Goal: Task Accomplishment & Management: Use online tool/utility

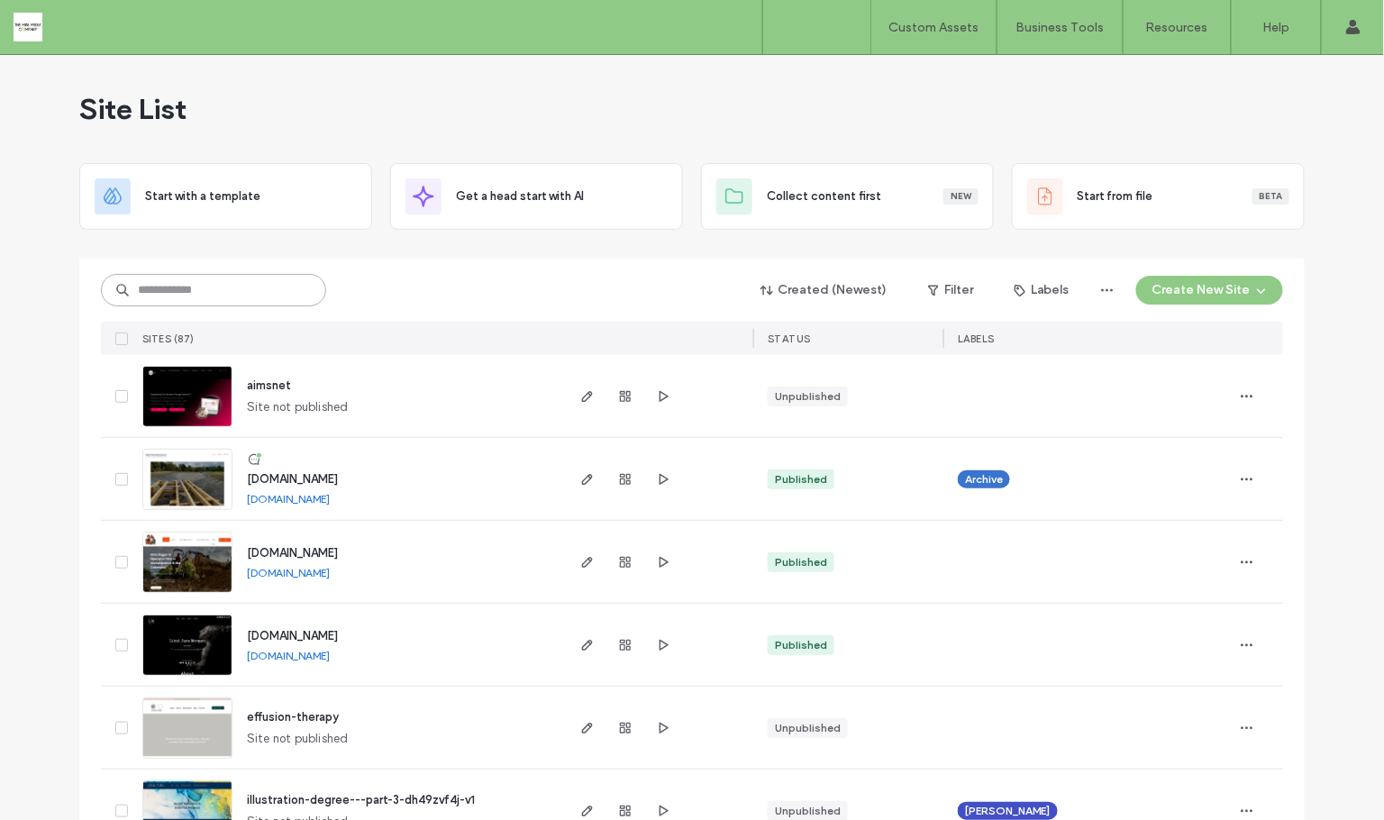
click at [192, 291] on input at bounding box center [213, 290] width 225 height 32
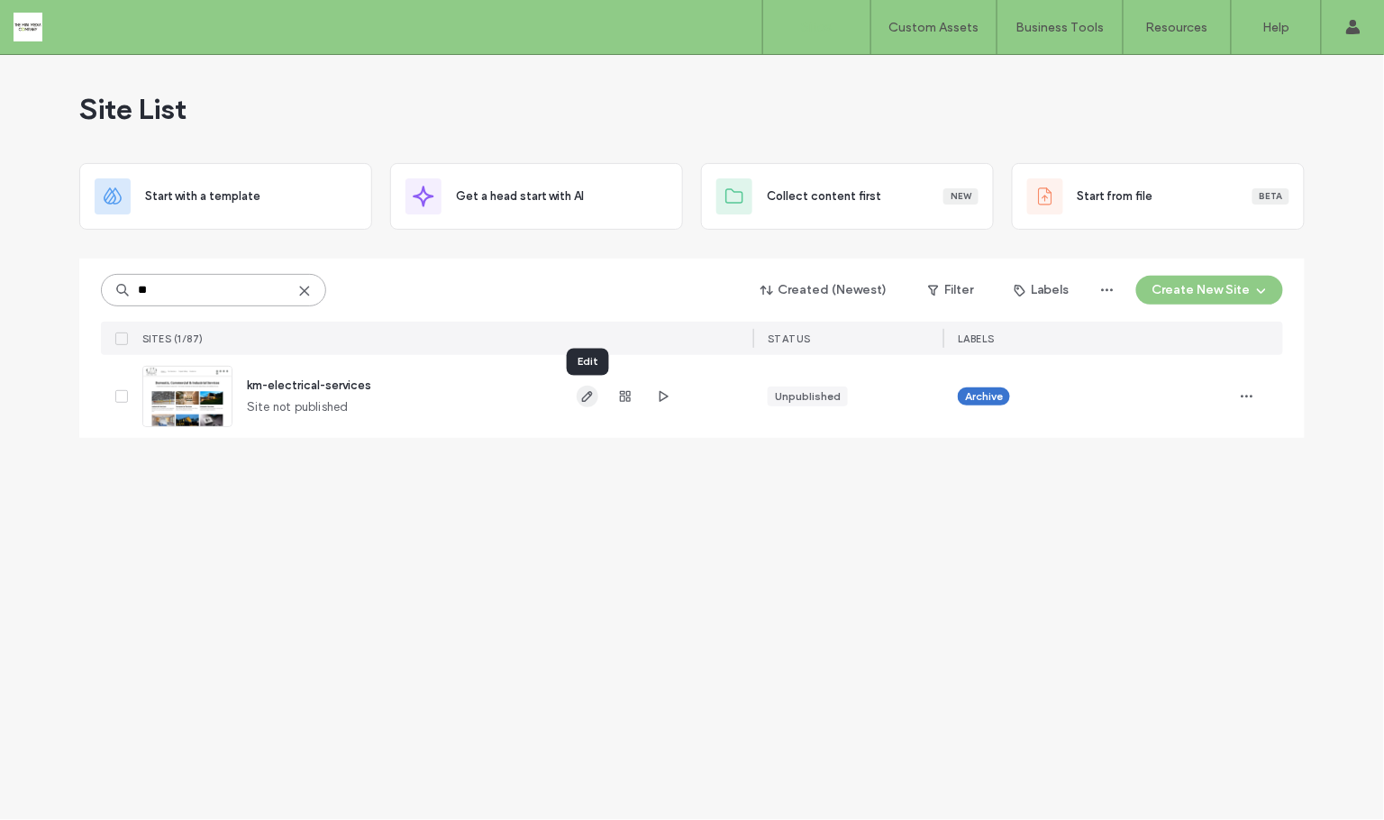
type input "**"
click at [594, 395] on icon "button" at bounding box center [587, 396] width 14 height 14
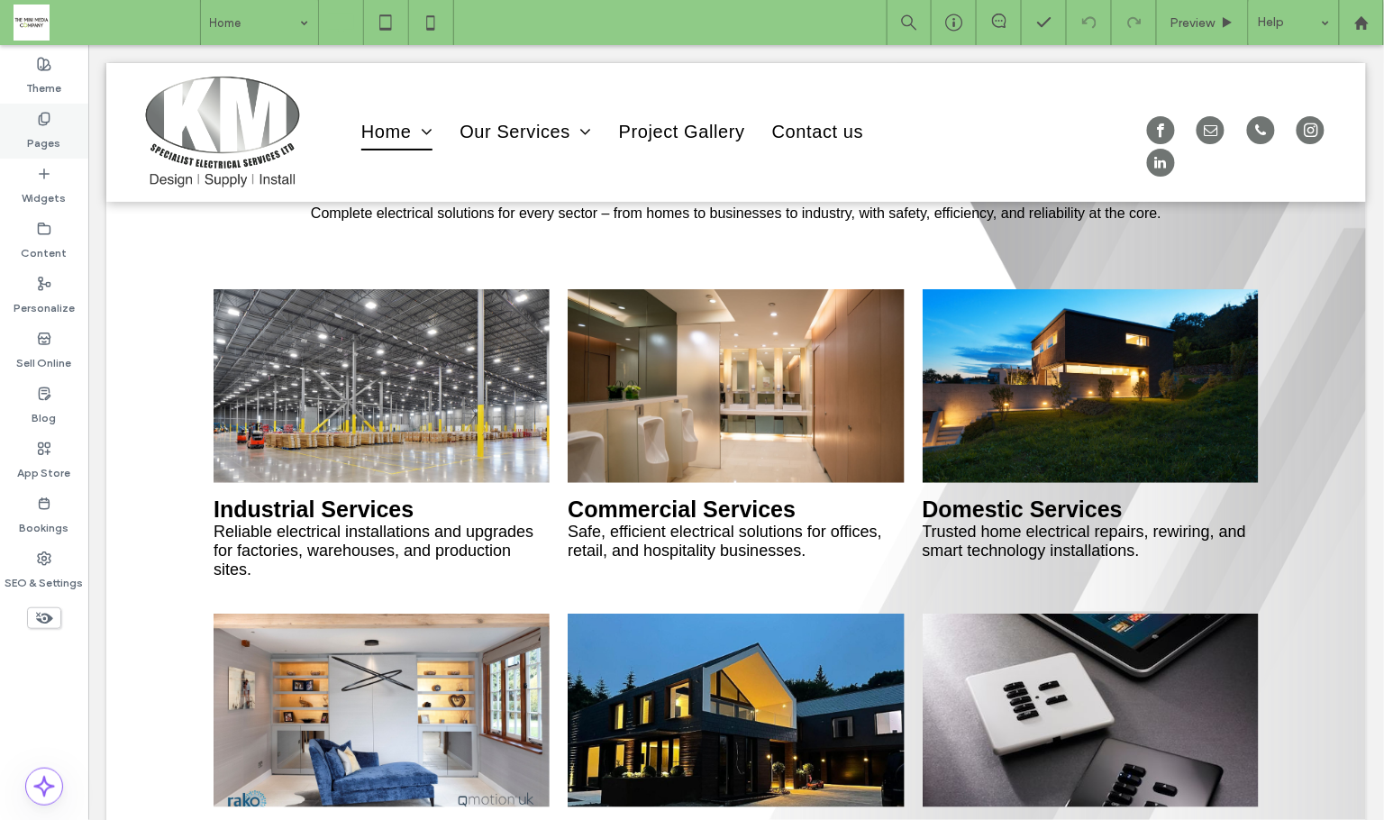
scroll to position [151, 0]
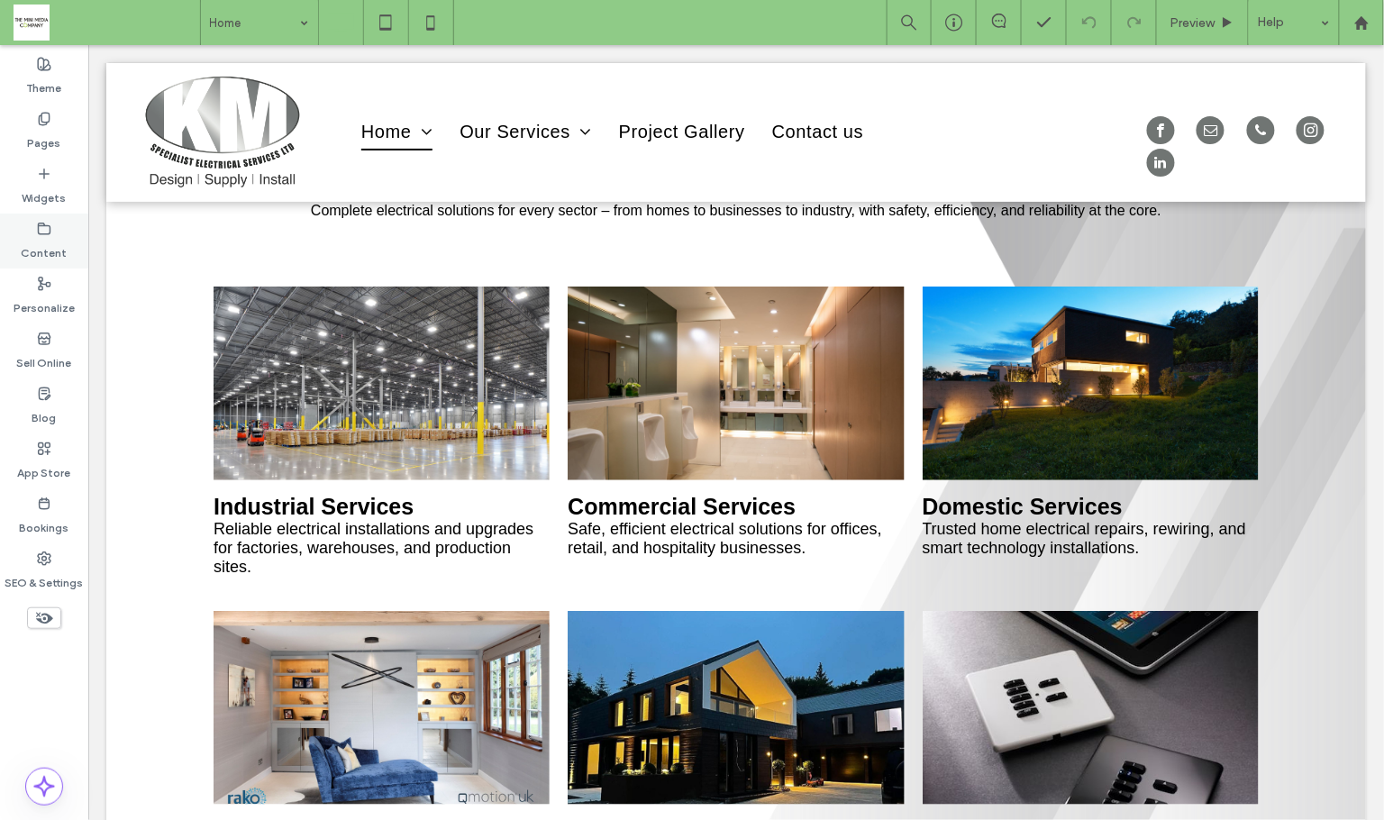
click at [37, 228] on icon at bounding box center [44, 229] width 14 height 14
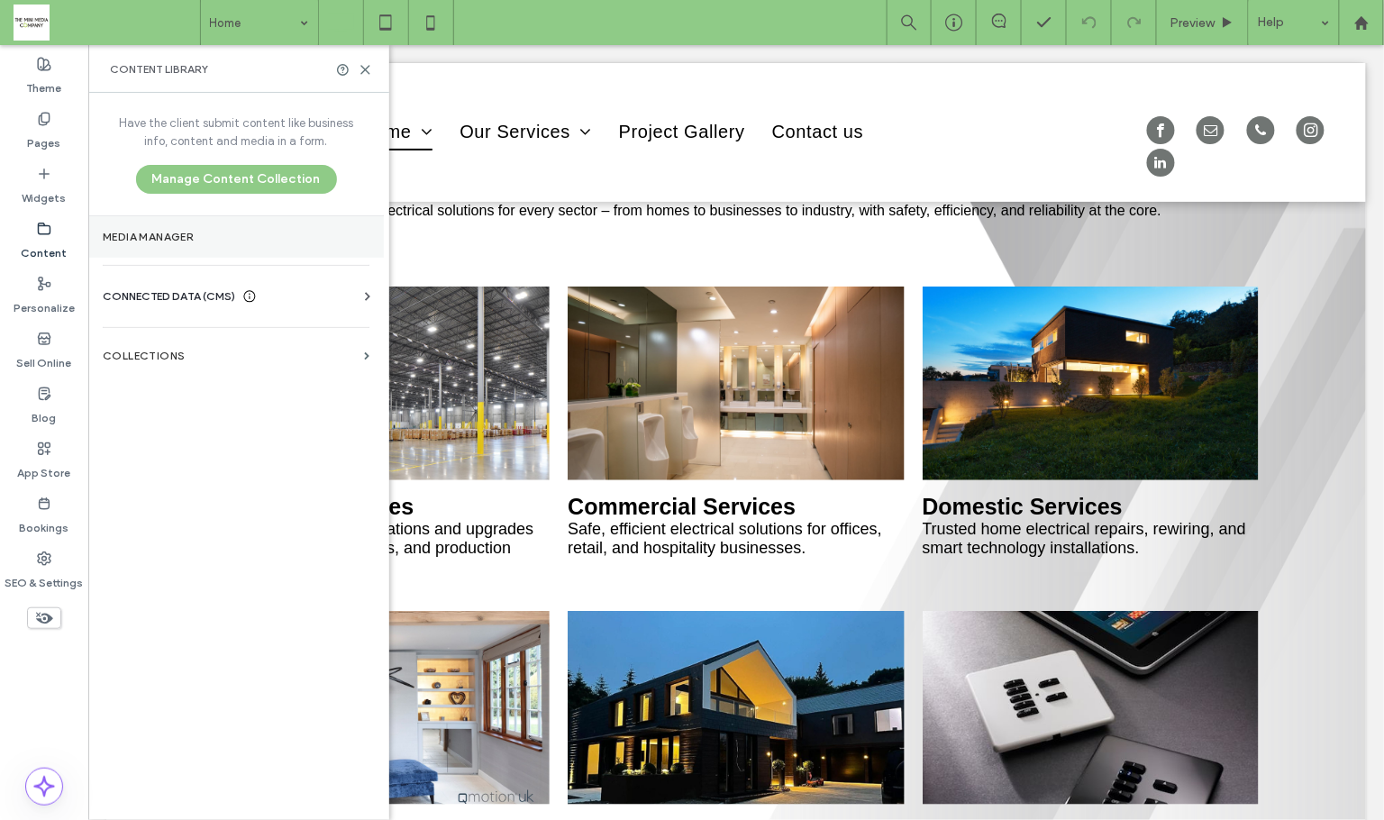
click at [142, 227] on section "Media Manager" at bounding box center [236, 236] width 296 height 41
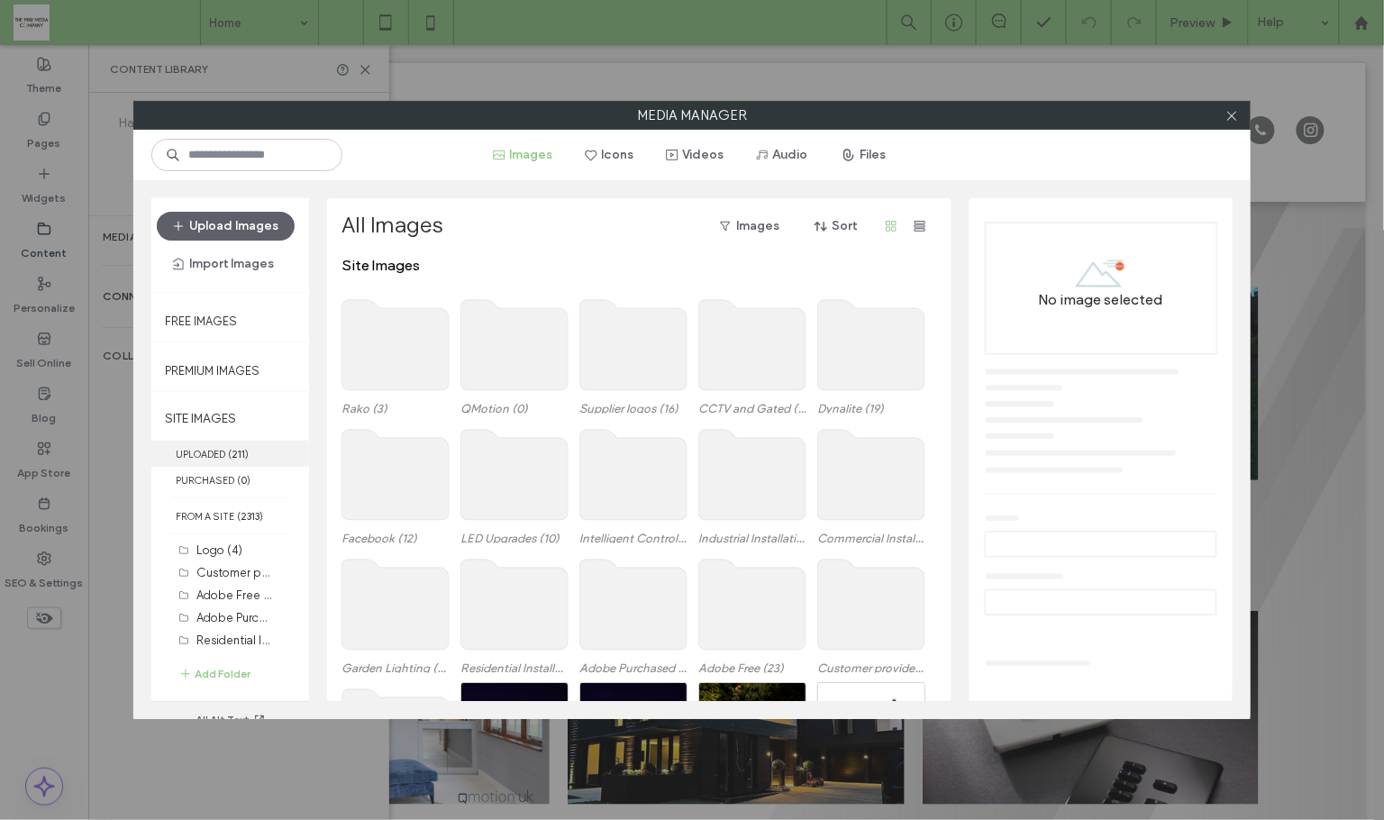
click at [234, 458] on b "211" at bounding box center [239, 454] width 14 height 13
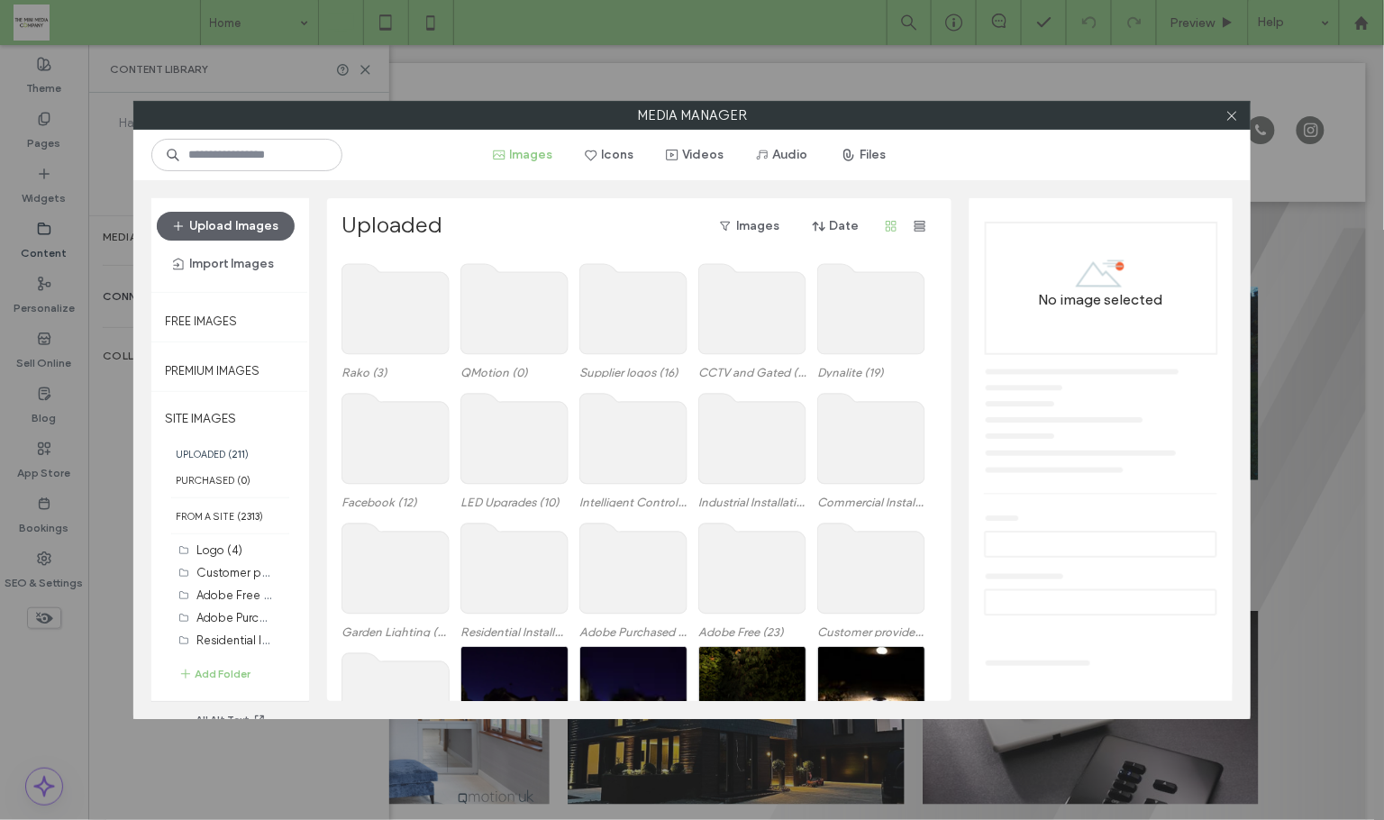
click at [931, 152] on div "Images Icons Videos Audio Files" at bounding box center [691, 155] width 680 height 29
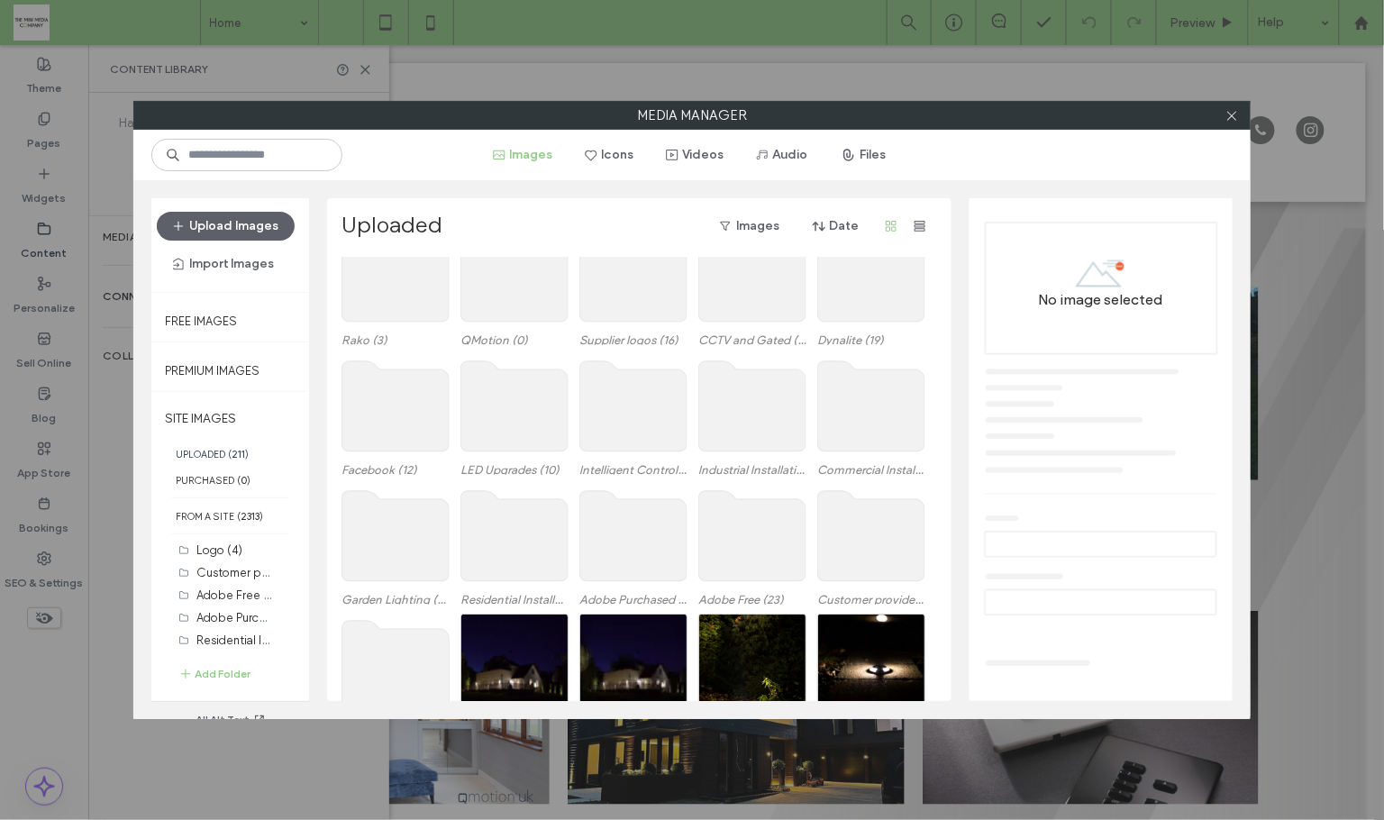
scroll to position [0, 0]
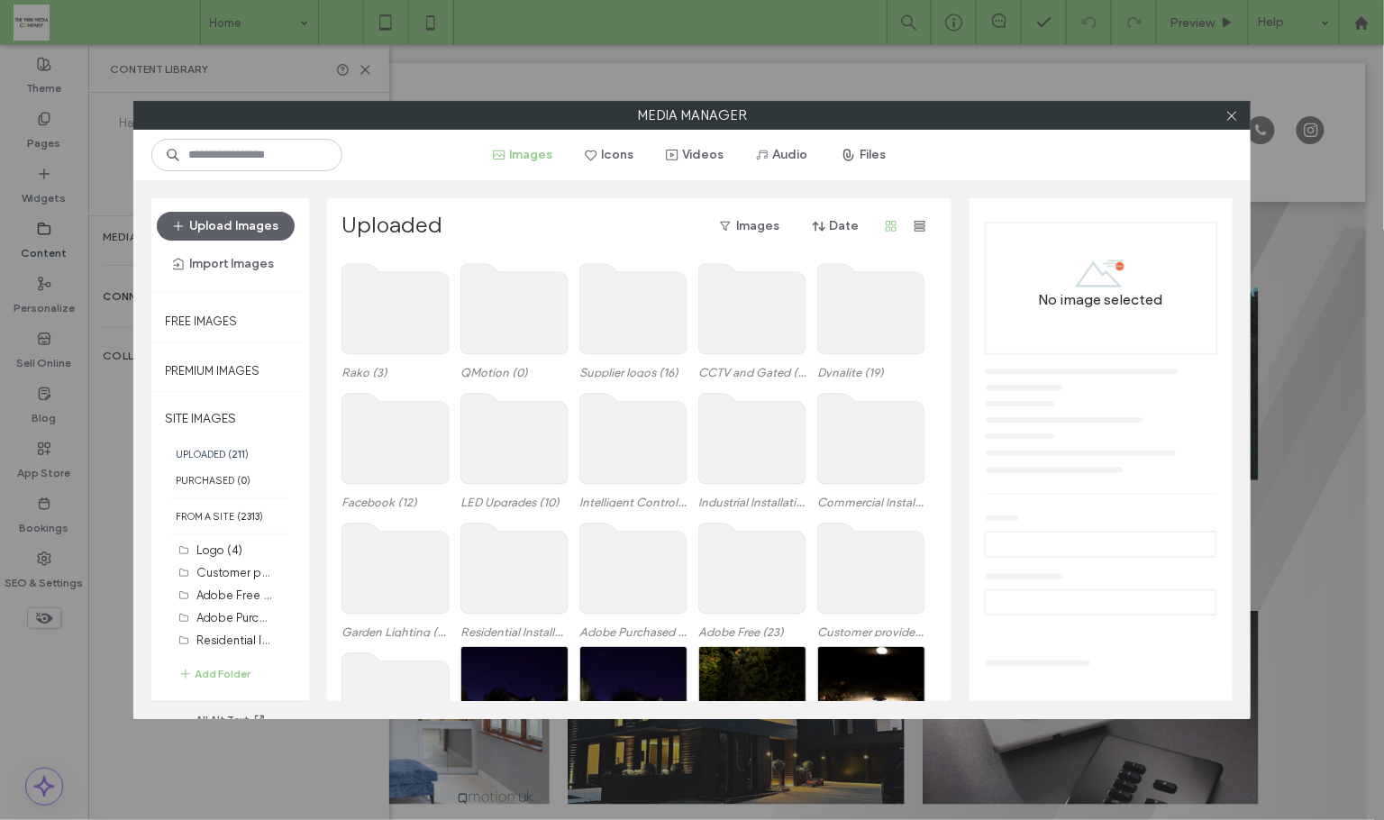
click at [226, 450] on label "UPLOADED ( 211 )" at bounding box center [230, 454] width 158 height 26
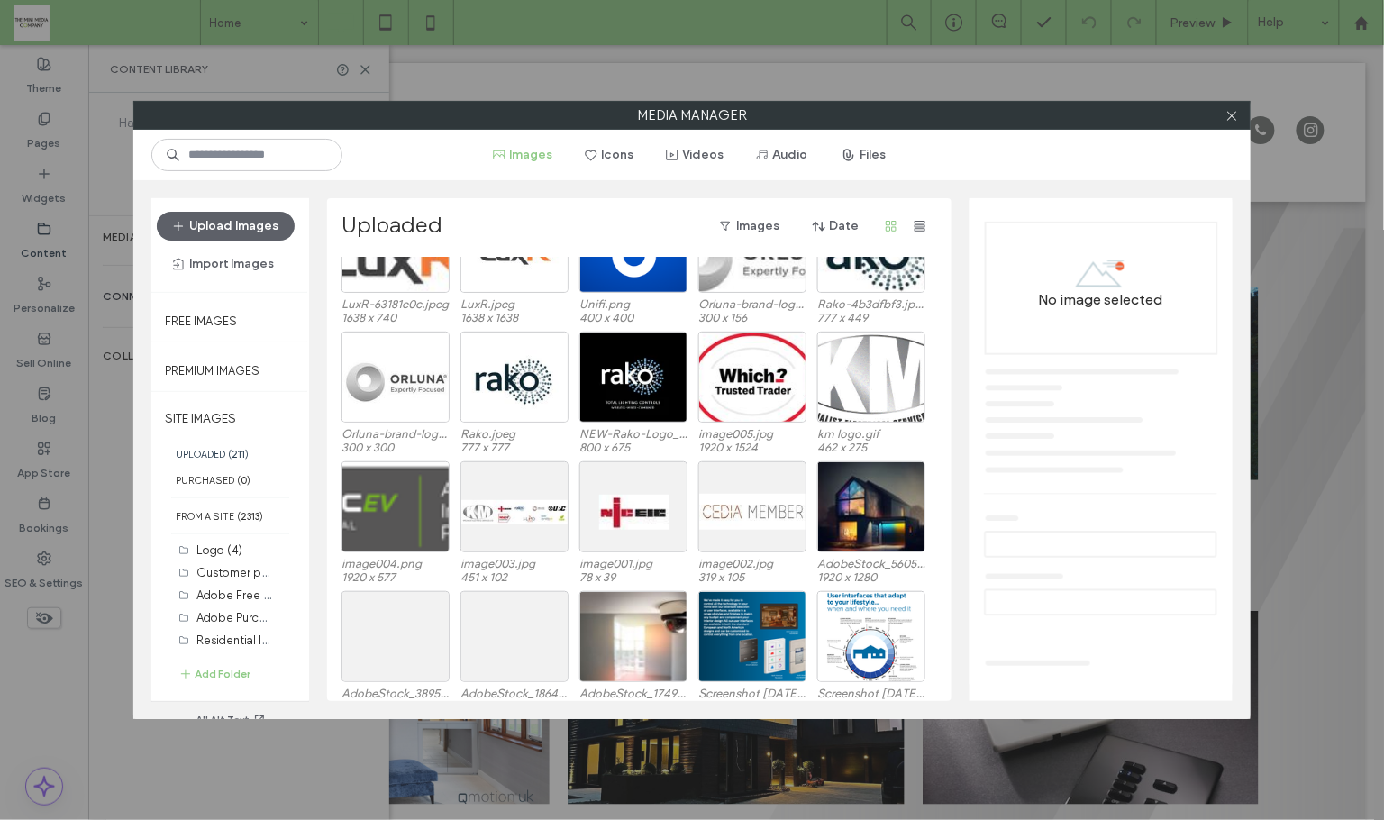
scroll to position [1748, 0]
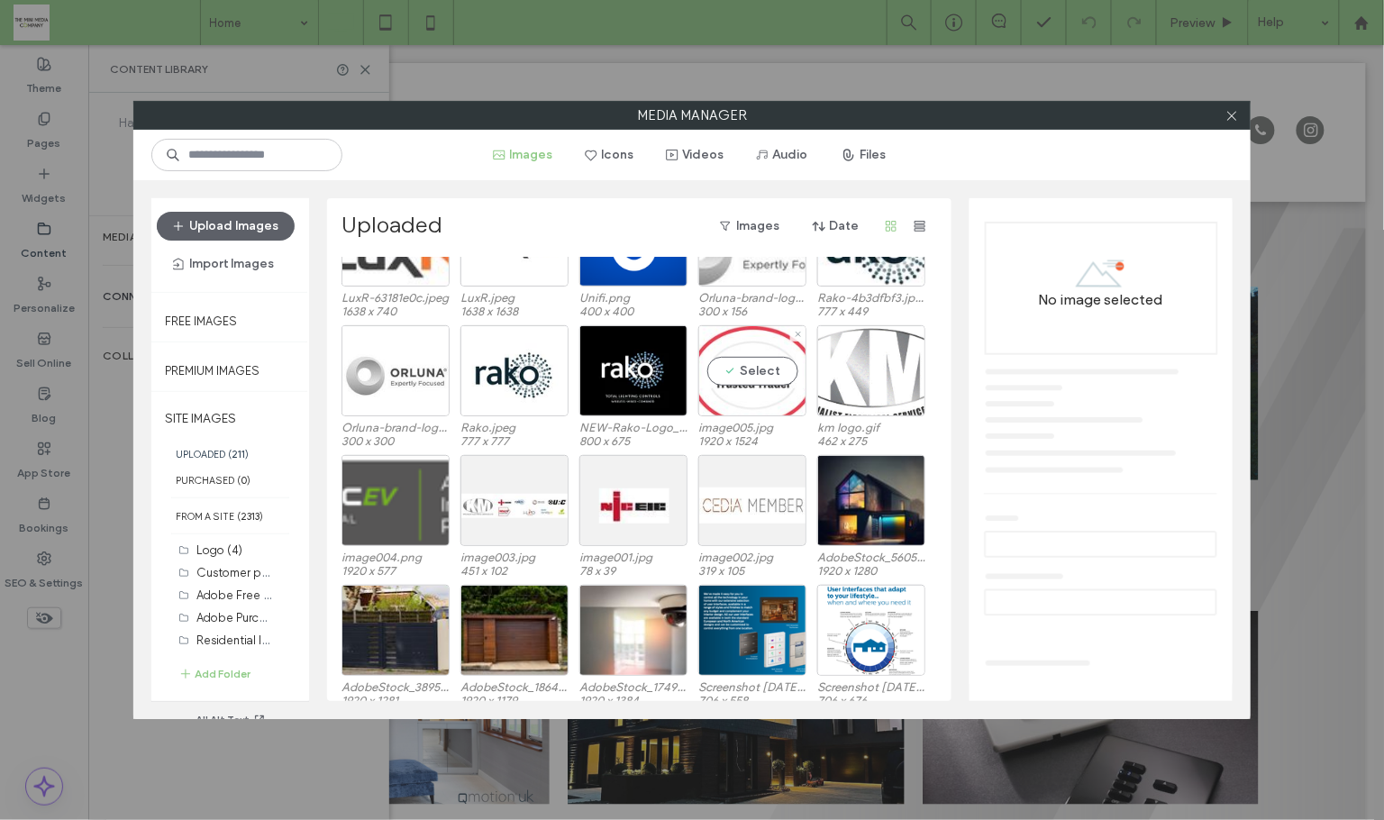
click at [734, 372] on div "Select" at bounding box center [752, 370] width 108 height 91
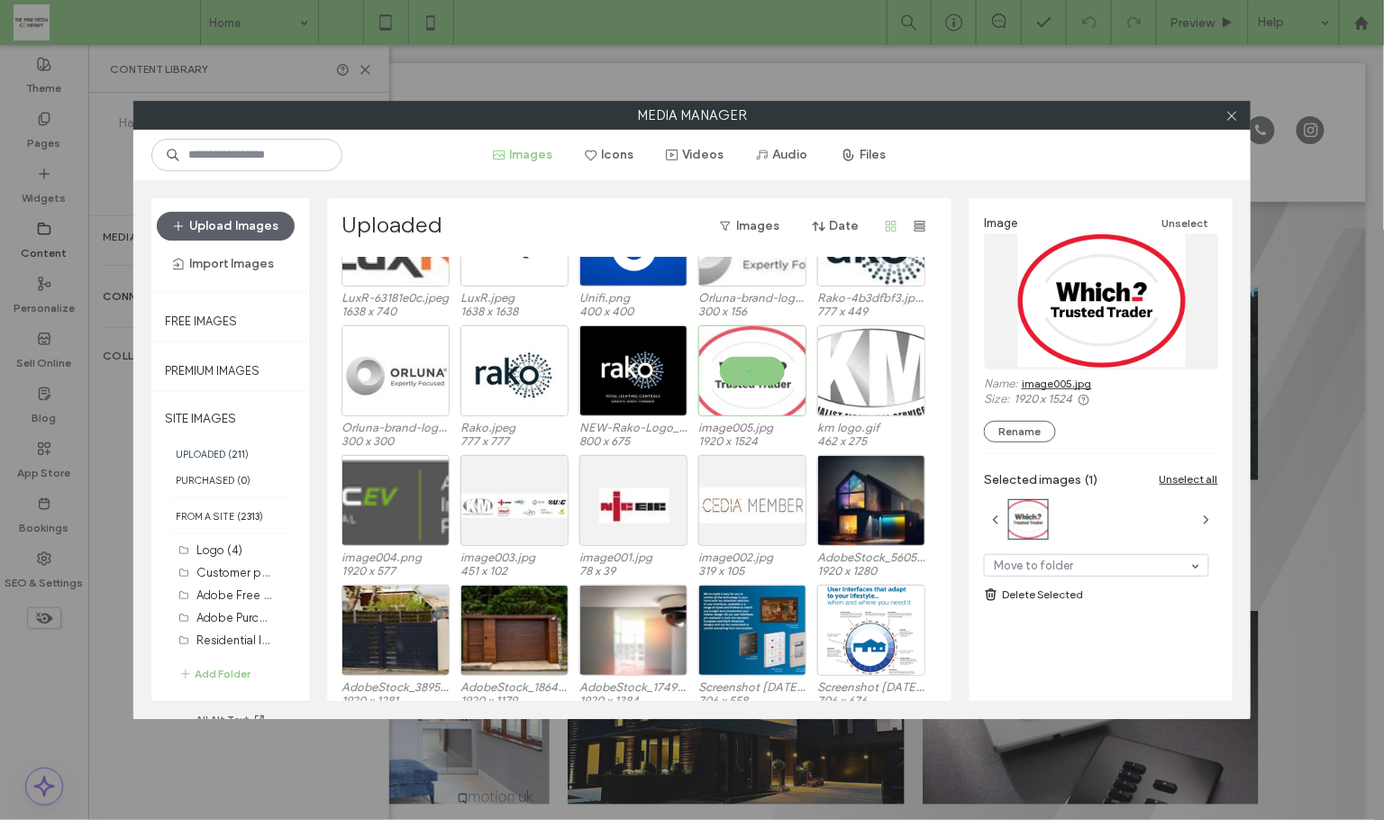
click at [1047, 379] on link "image005.jpg" at bounding box center [1057, 384] width 70 height 14
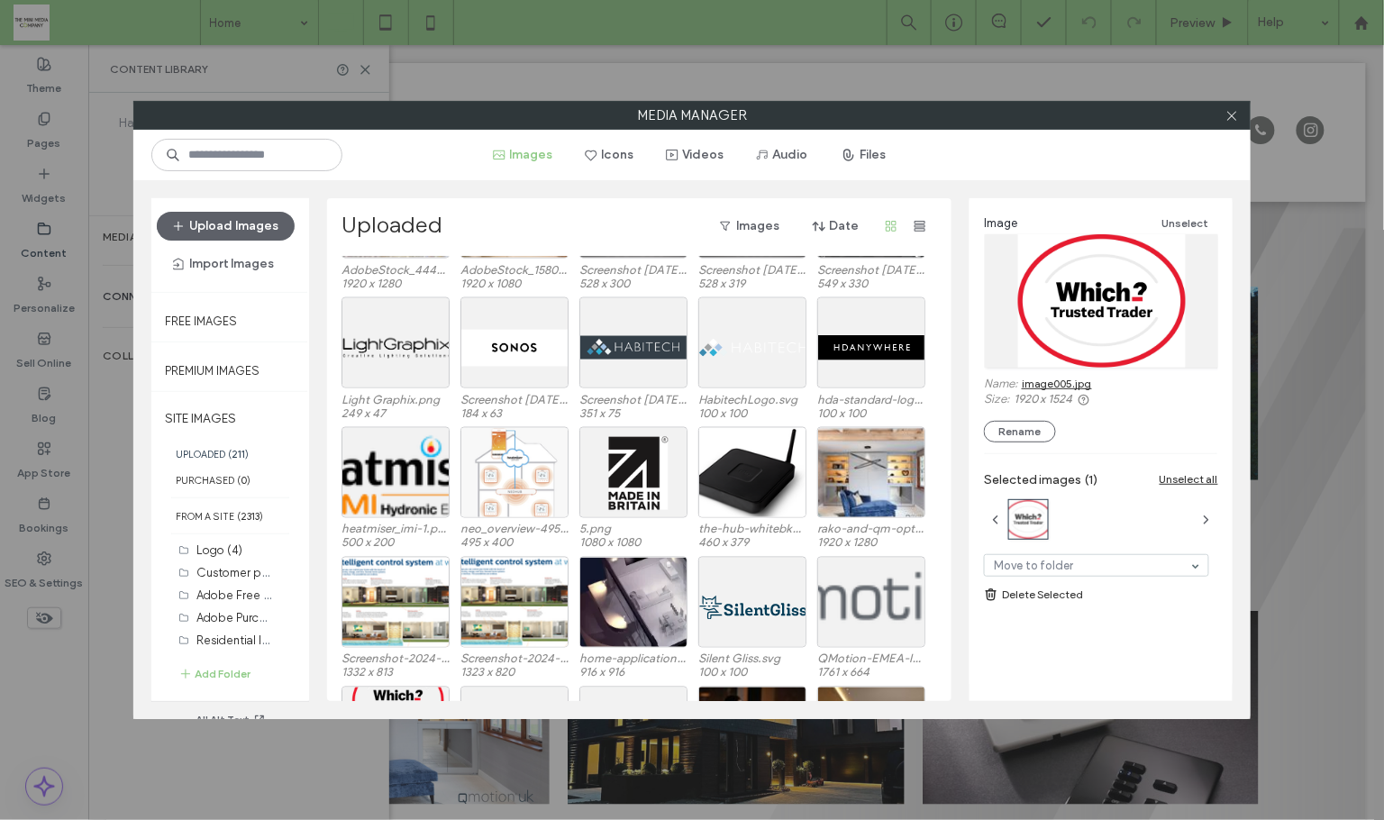
scroll to position [0, 0]
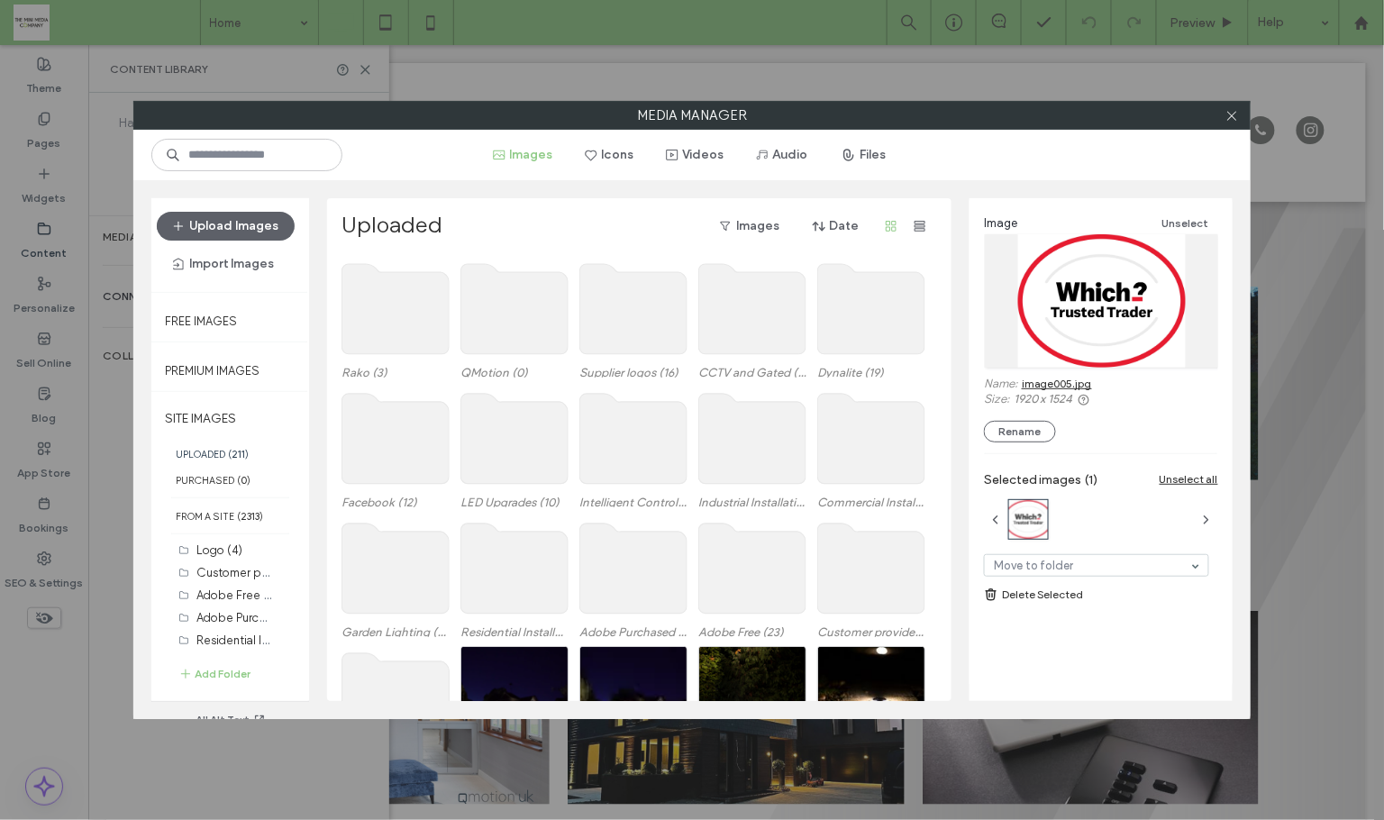
click at [758, 440] on use at bounding box center [752, 439] width 107 height 90
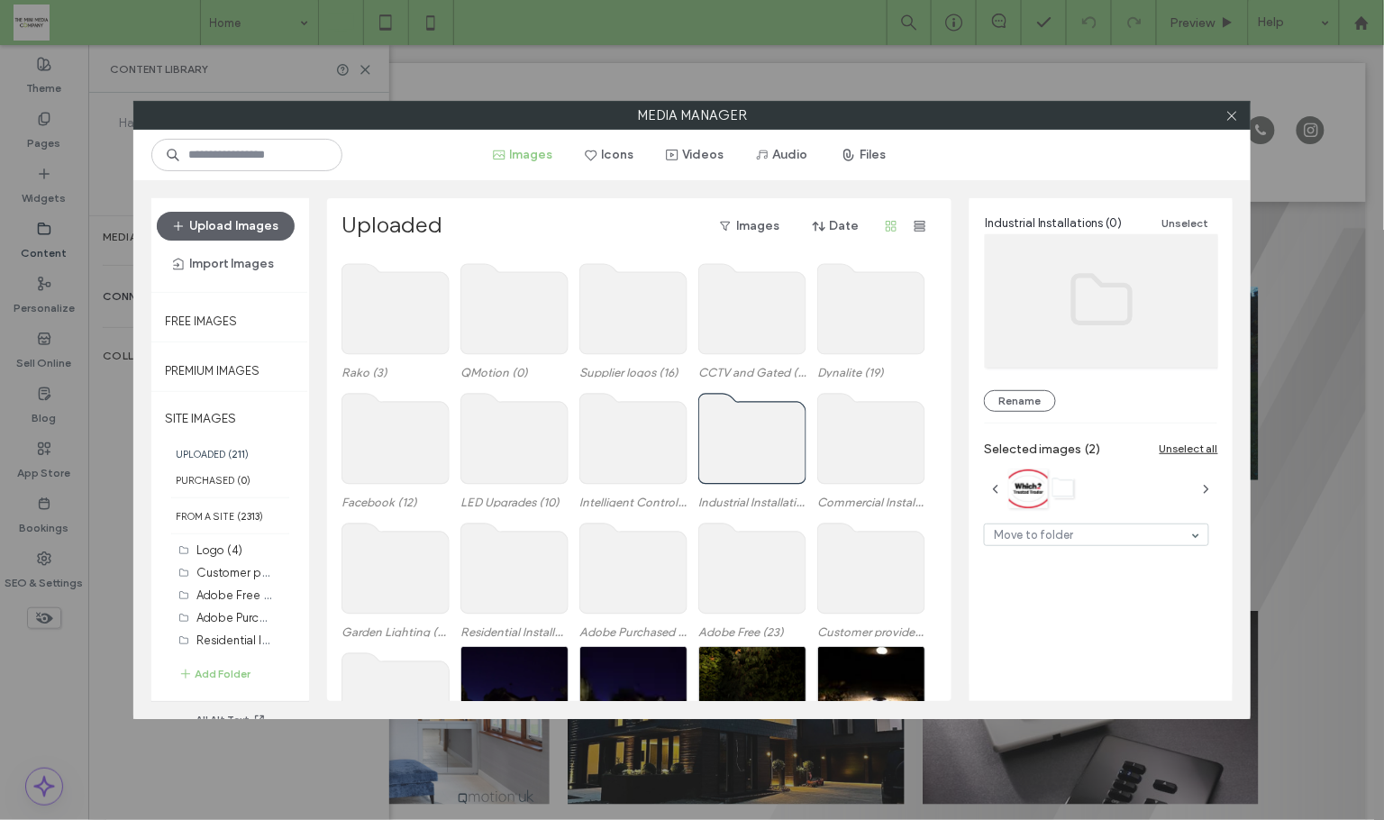
click at [758, 440] on use at bounding box center [752, 439] width 107 height 90
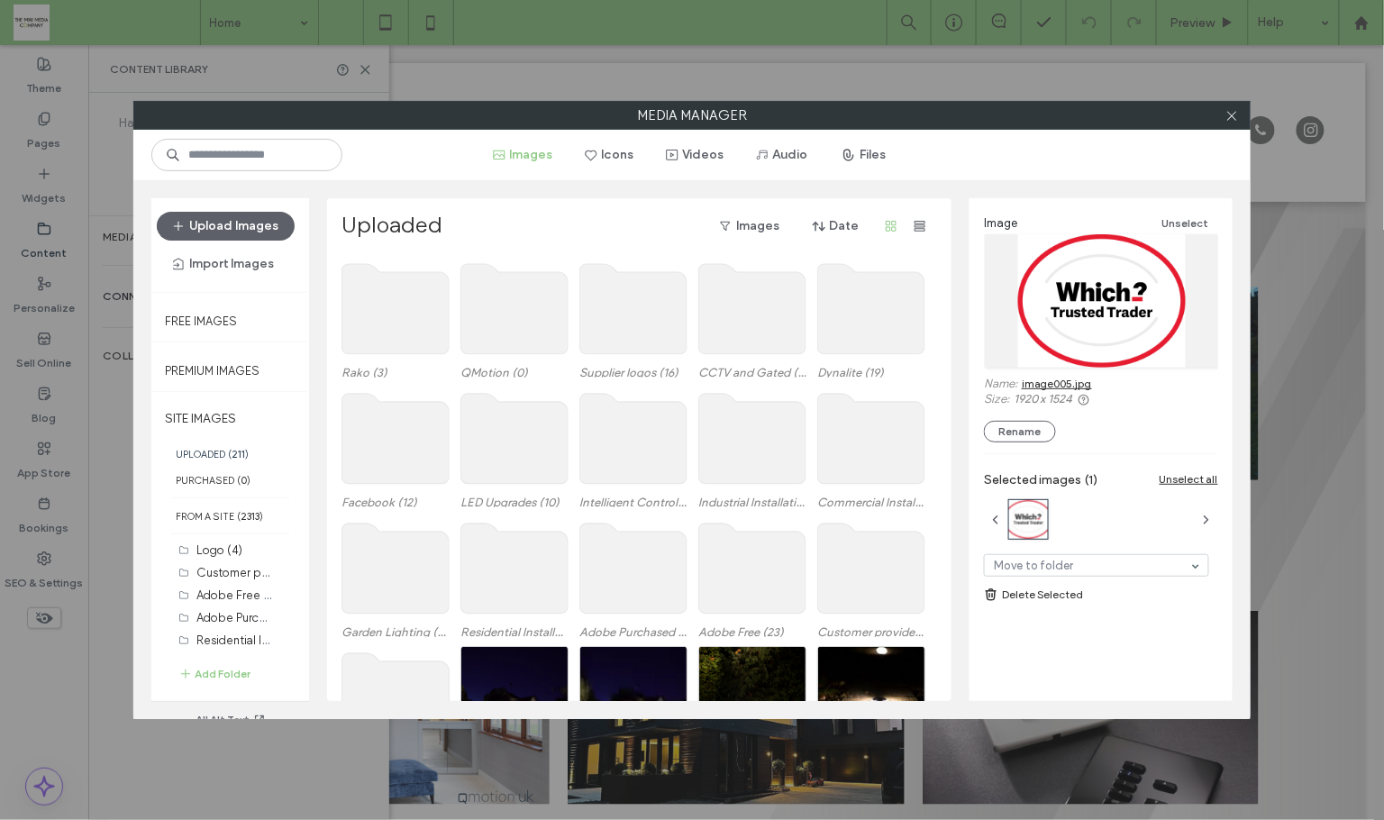
click at [758, 440] on use at bounding box center [752, 439] width 107 height 90
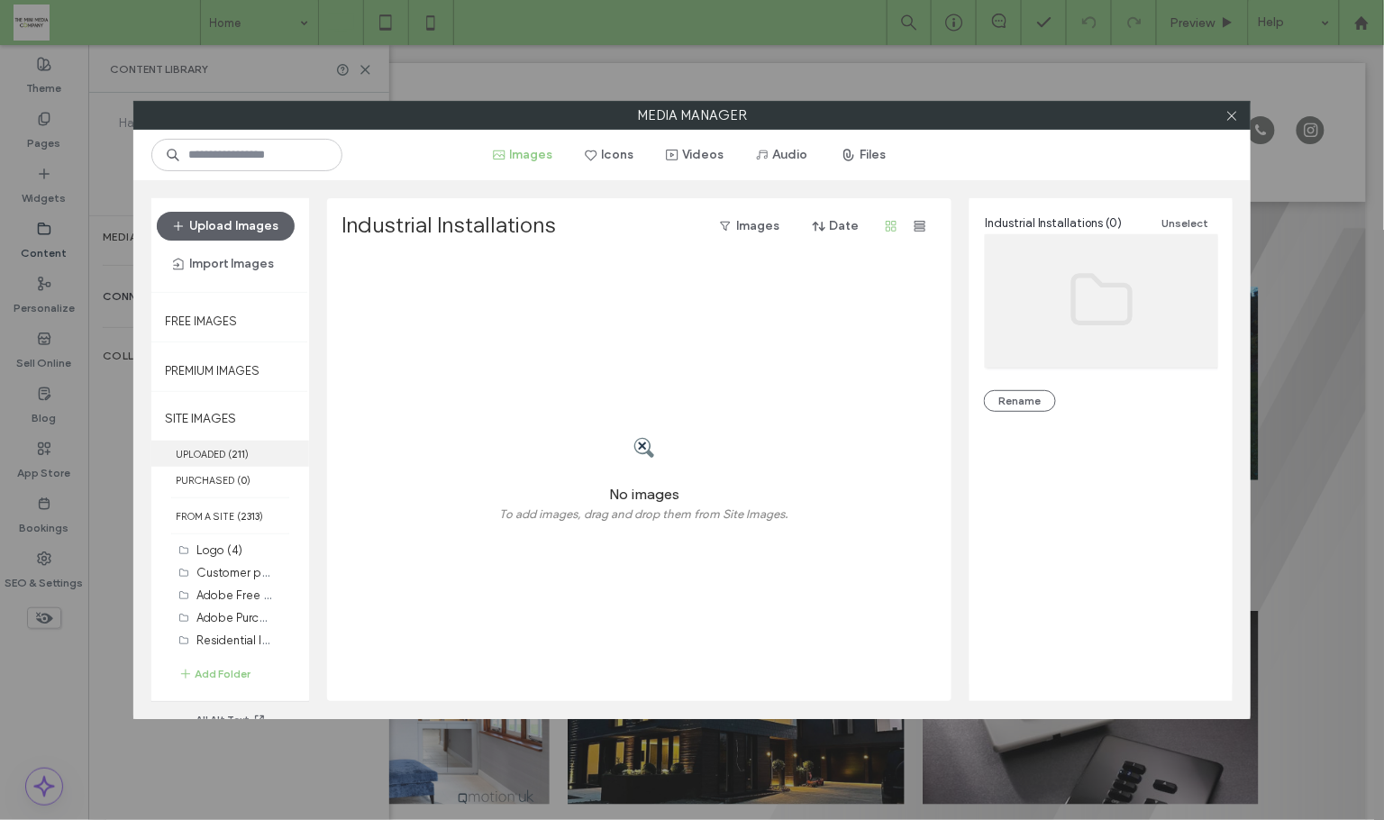
click at [205, 456] on label "UPLOADED ( 211 )" at bounding box center [230, 454] width 158 height 26
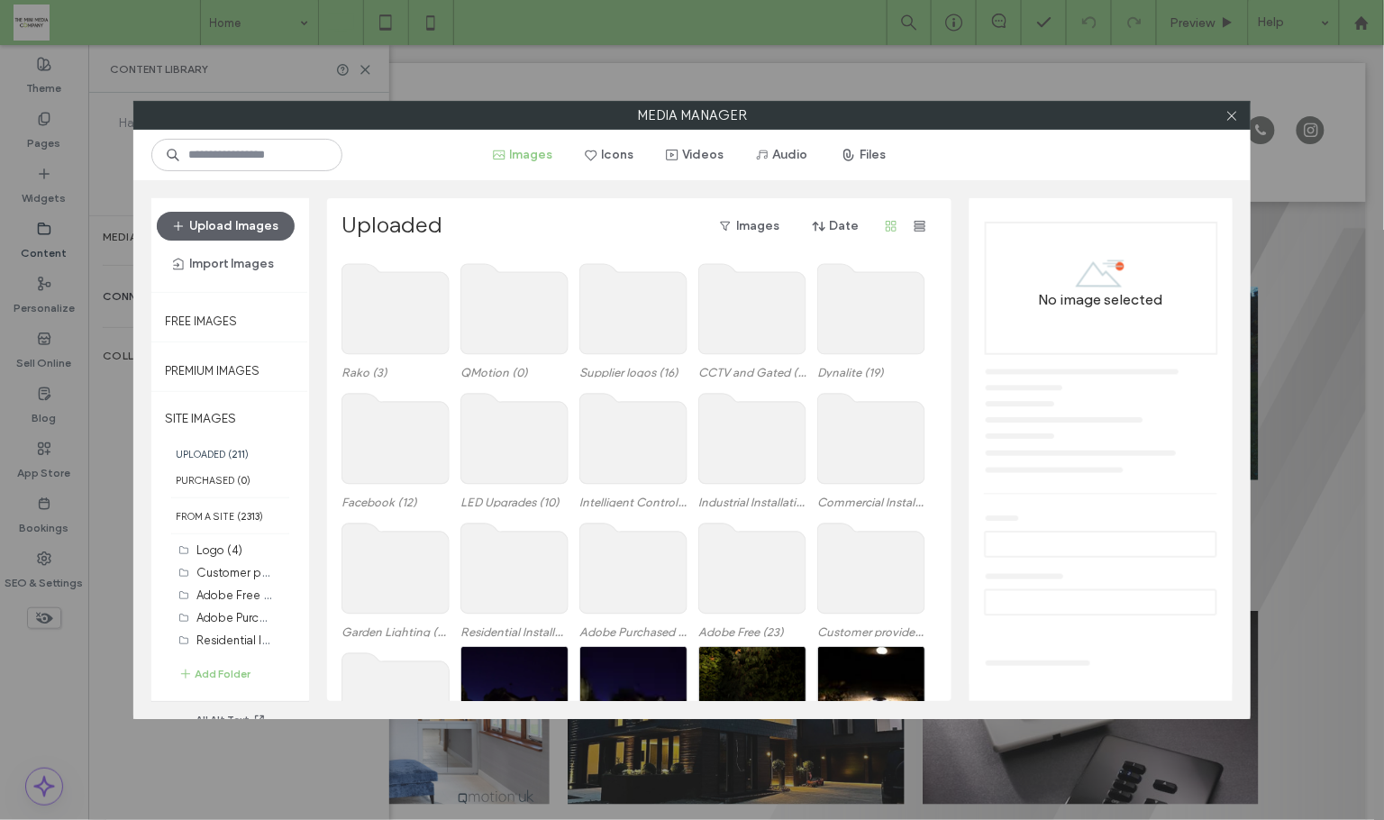
click at [604, 308] on use at bounding box center [633, 309] width 107 height 90
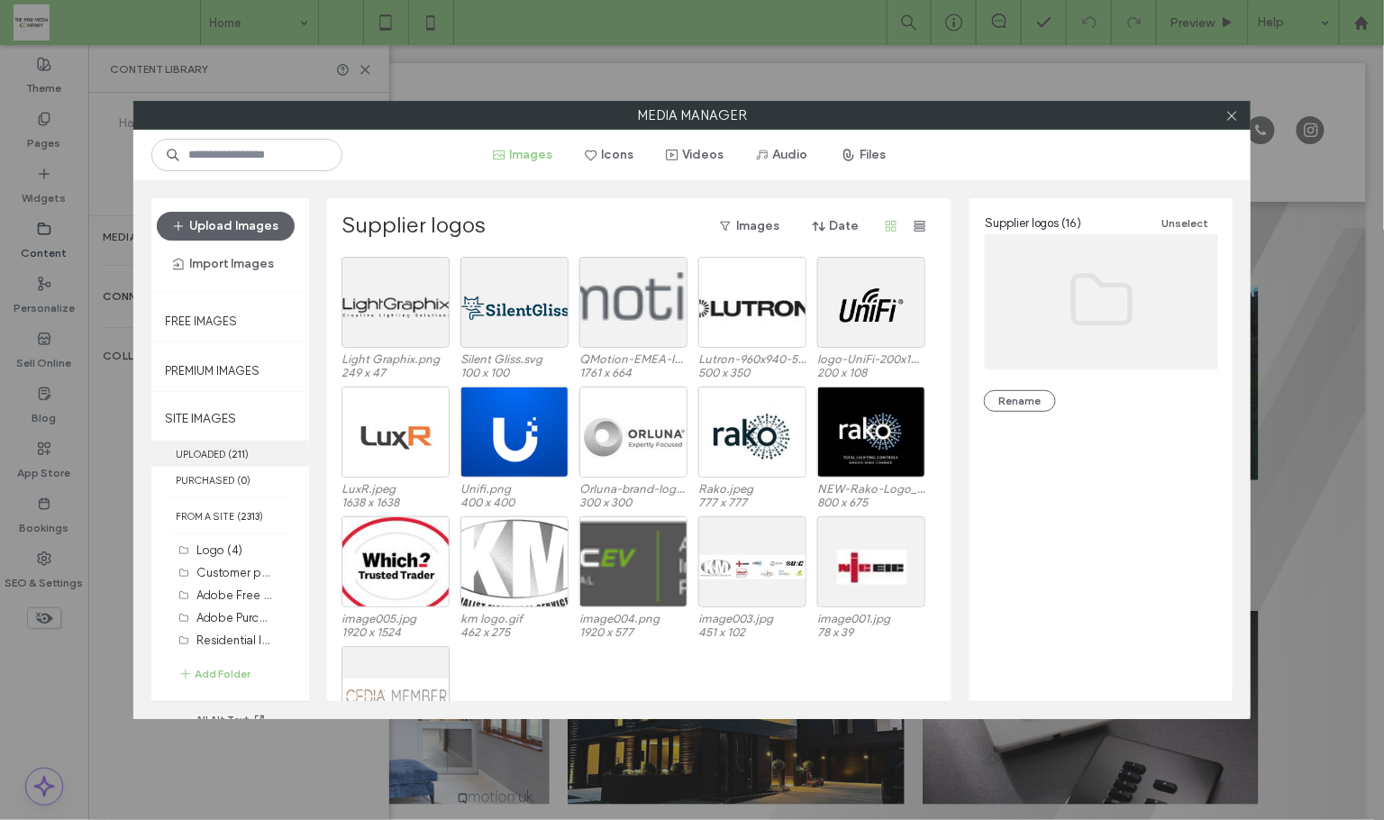
click at [231, 452] on span "( 211 )" at bounding box center [238, 454] width 21 height 13
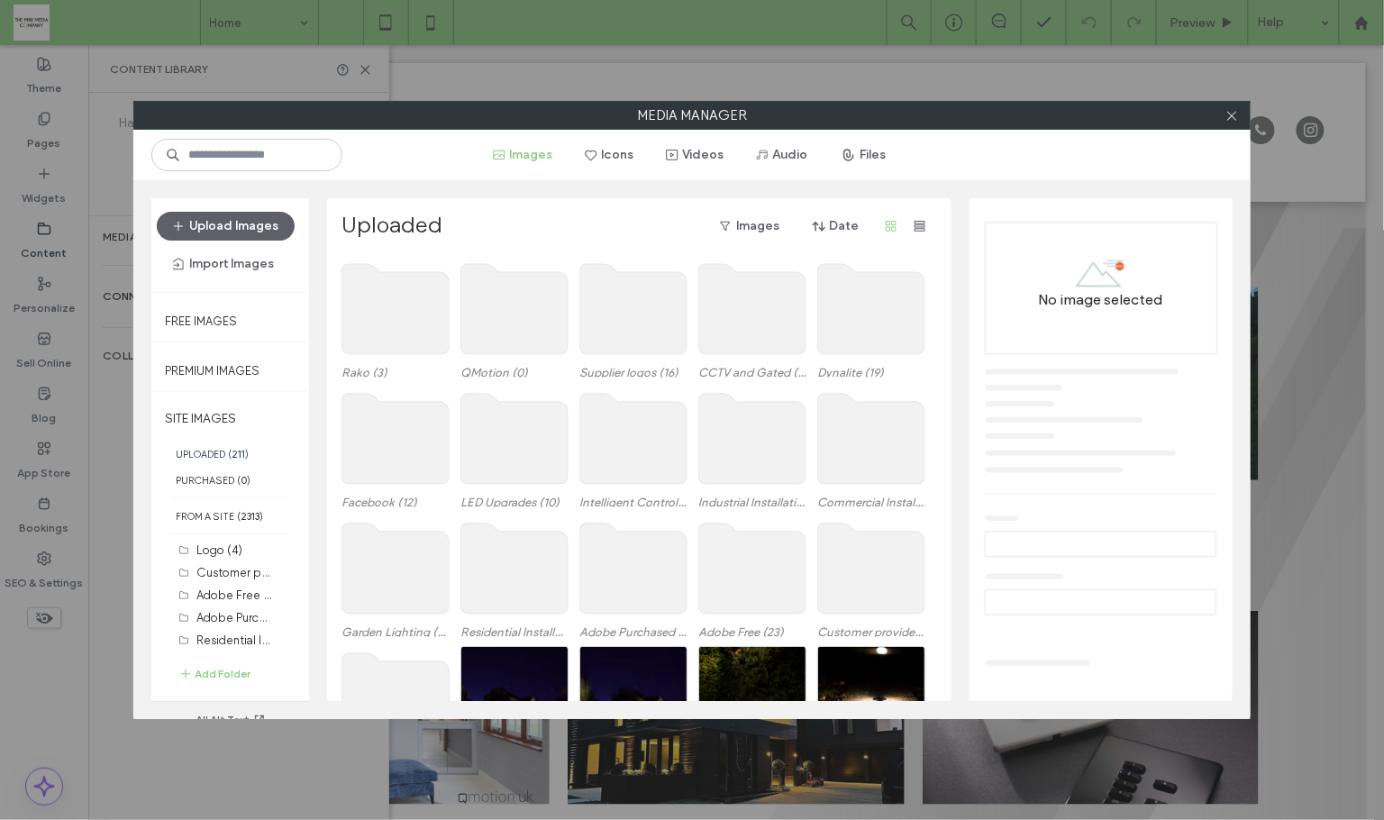
click at [364, 433] on use at bounding box center [395, 439] width 107 height 90
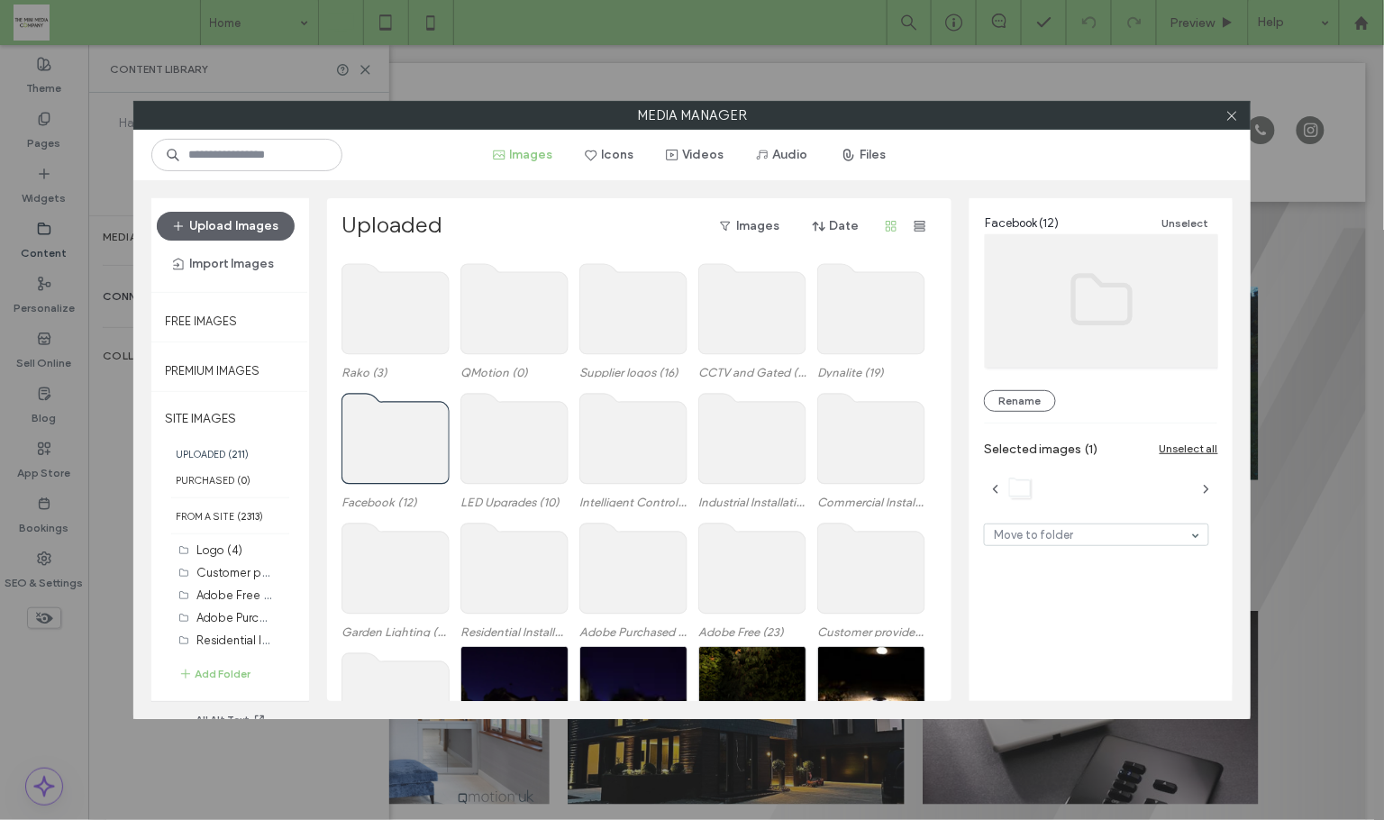
click at [364, 433] on use at bounding box center [395, 439] width 107 height 90
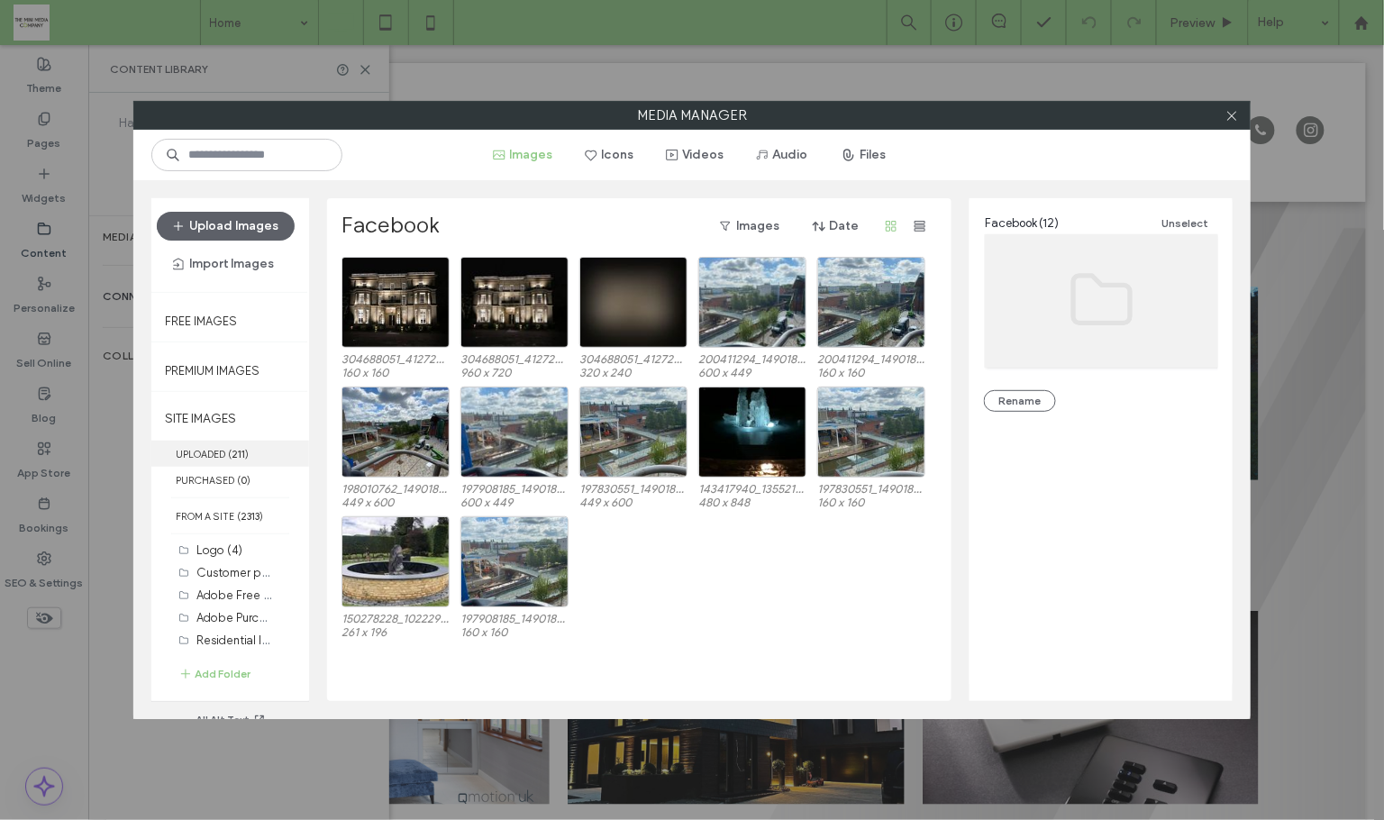
click at [214, 458] on label "UPLOADED ( 211 )" at bounding box center [230, 454] width 158 height 26
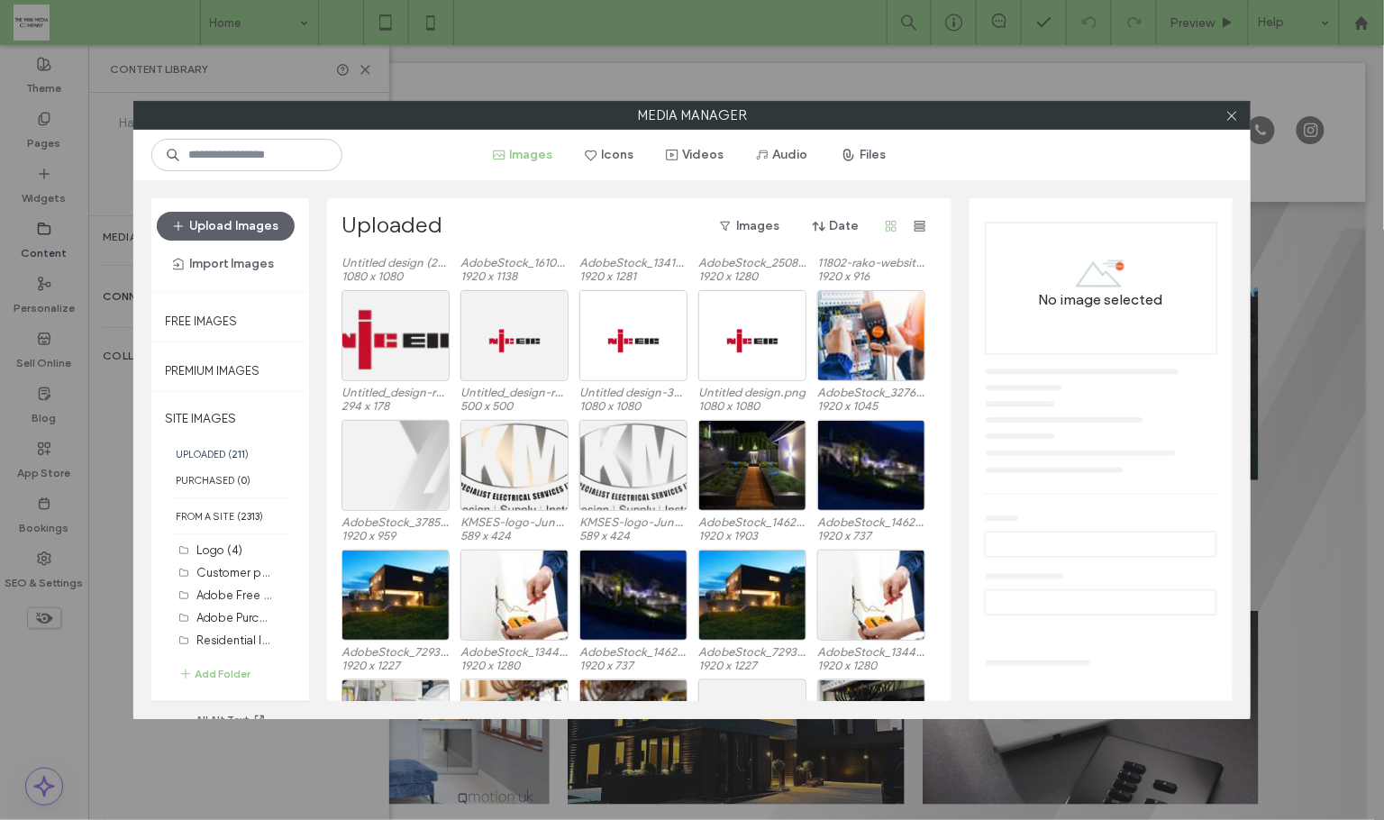
scroll to position [2960, 0]
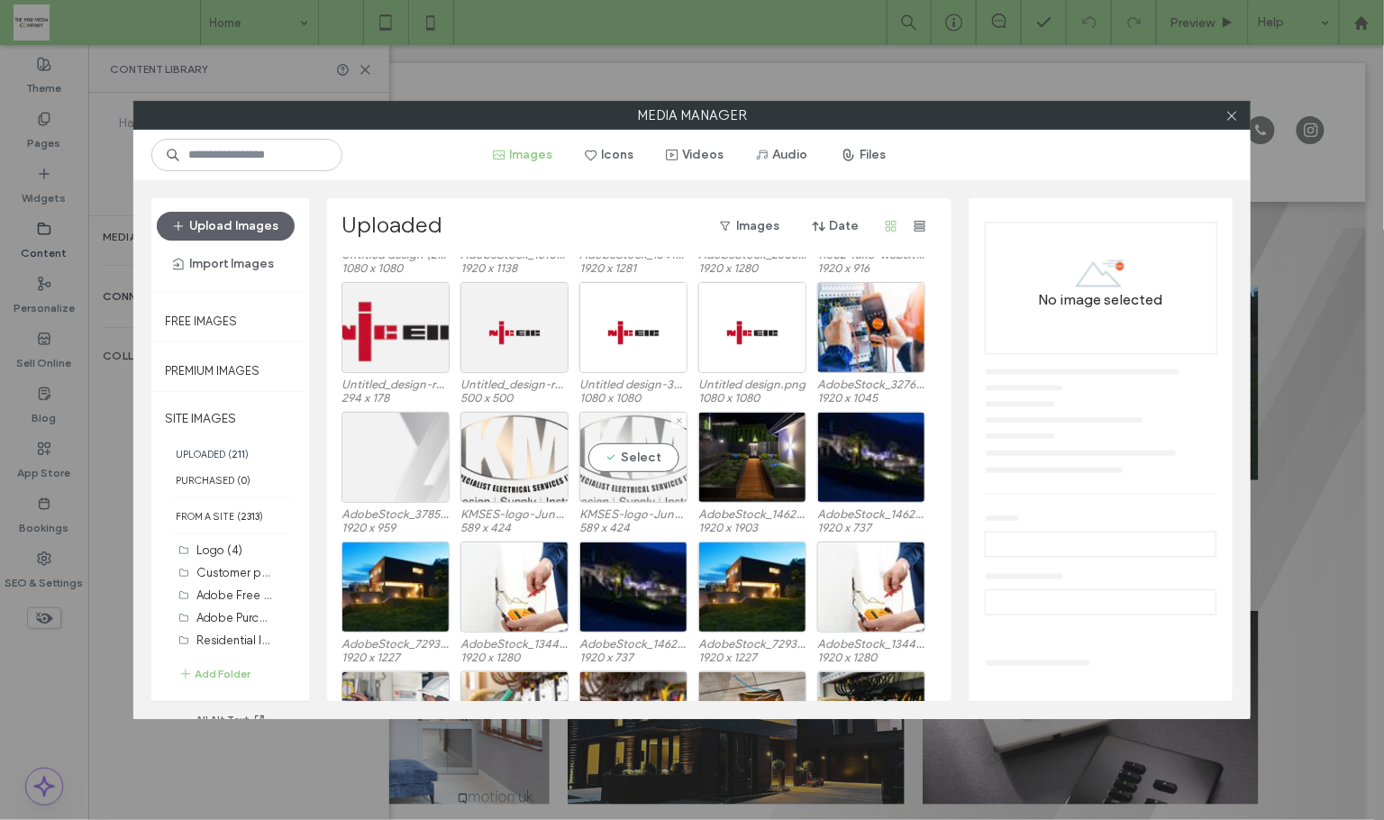
click at [644, 455] on div "Select" at bounding box center [634, 457] width 108 height 91
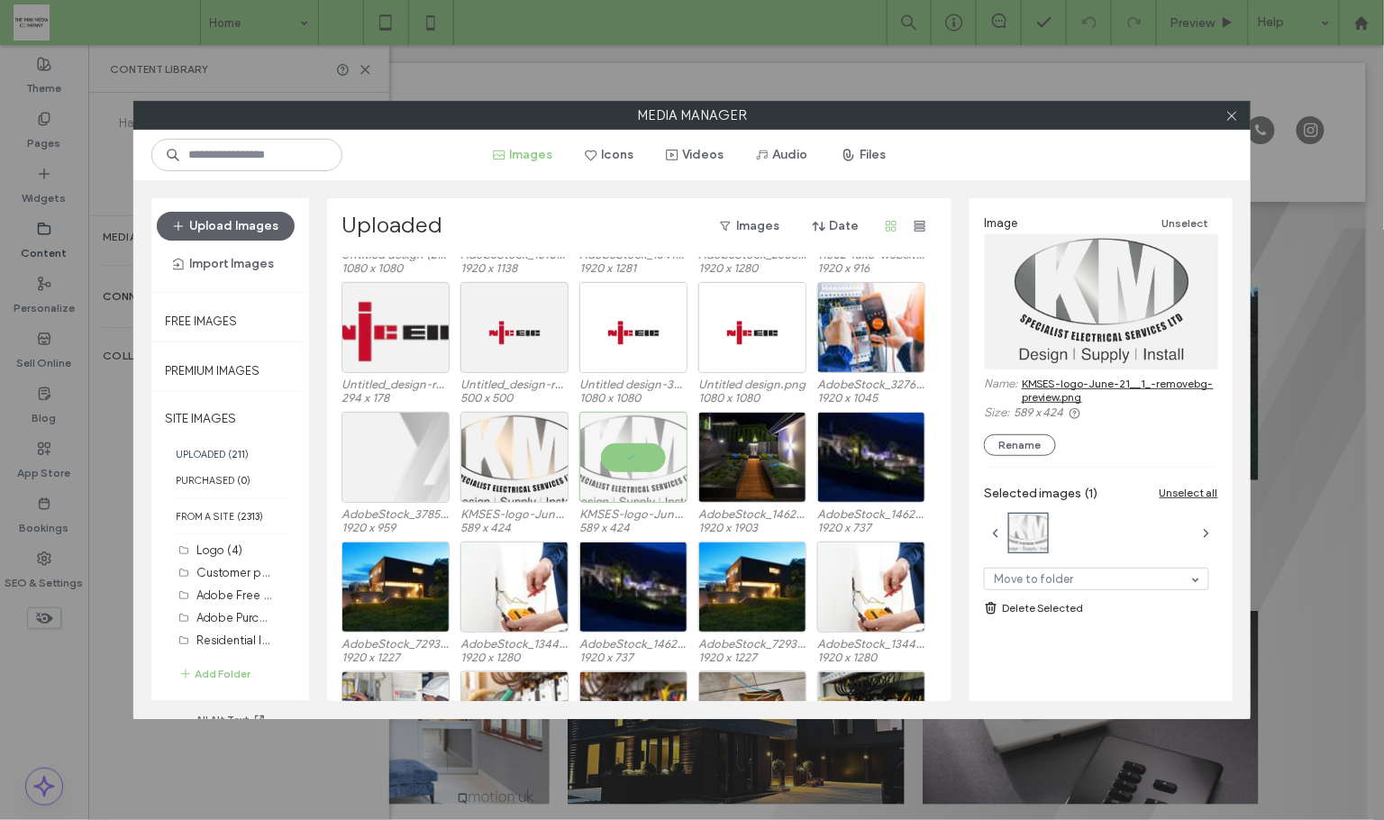
click at [1076, 383] on link "KMSES-logo-June-21__1_-removebg-preview.png" at bounding box center [1120, 390] width 196 height 27
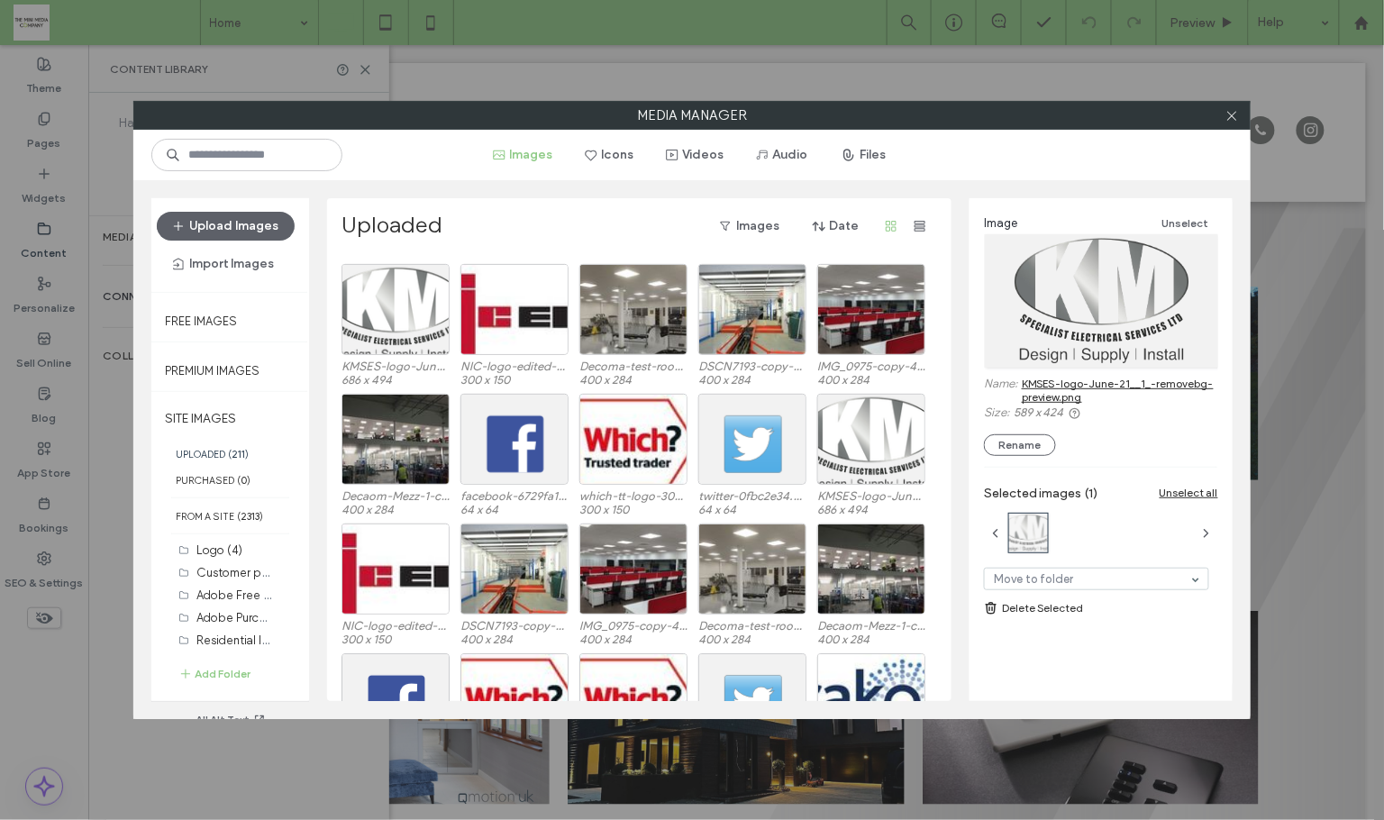
scroll to position [3896, 0]
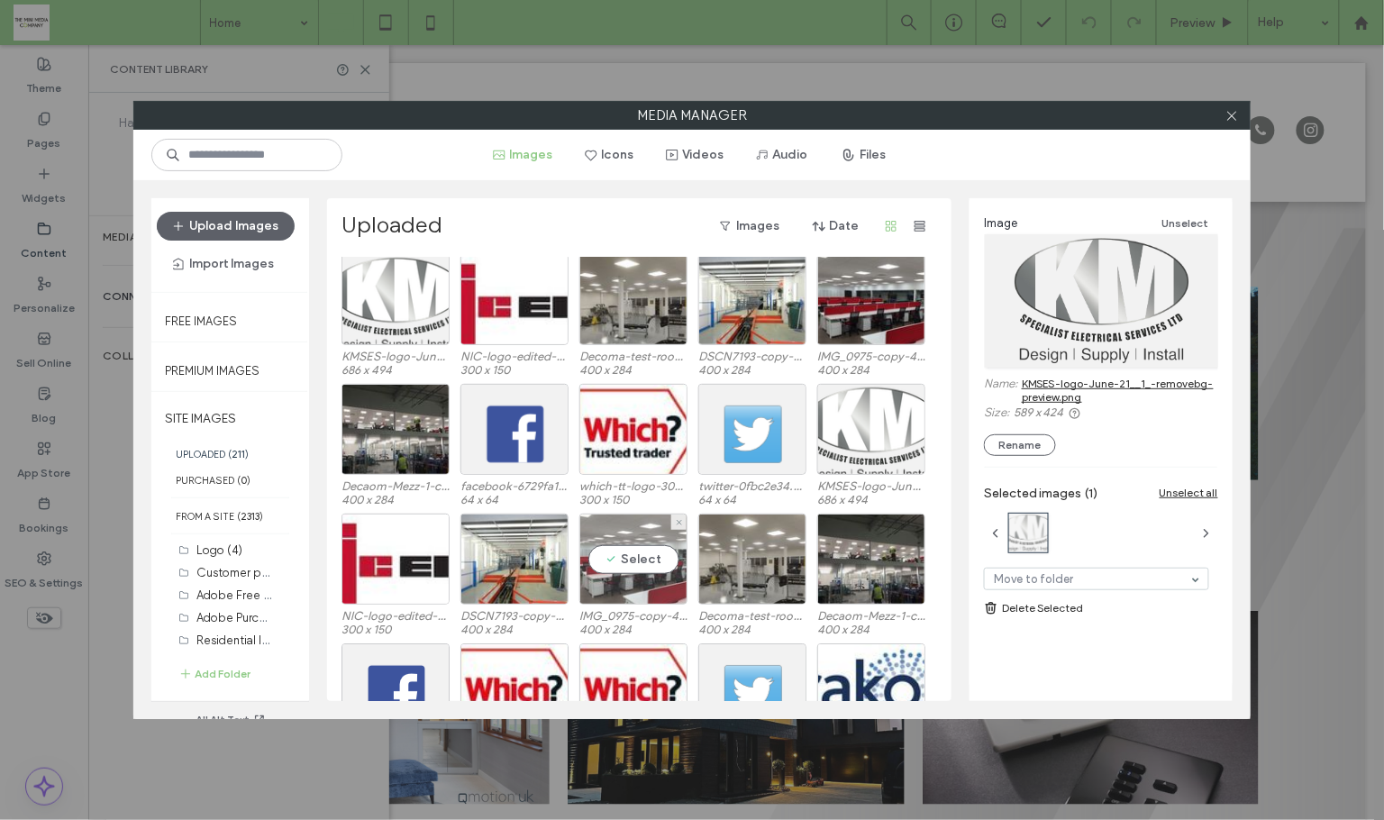
click at [639, 564] on div "Select" at bounding box center [634, 559] width 108 height 91
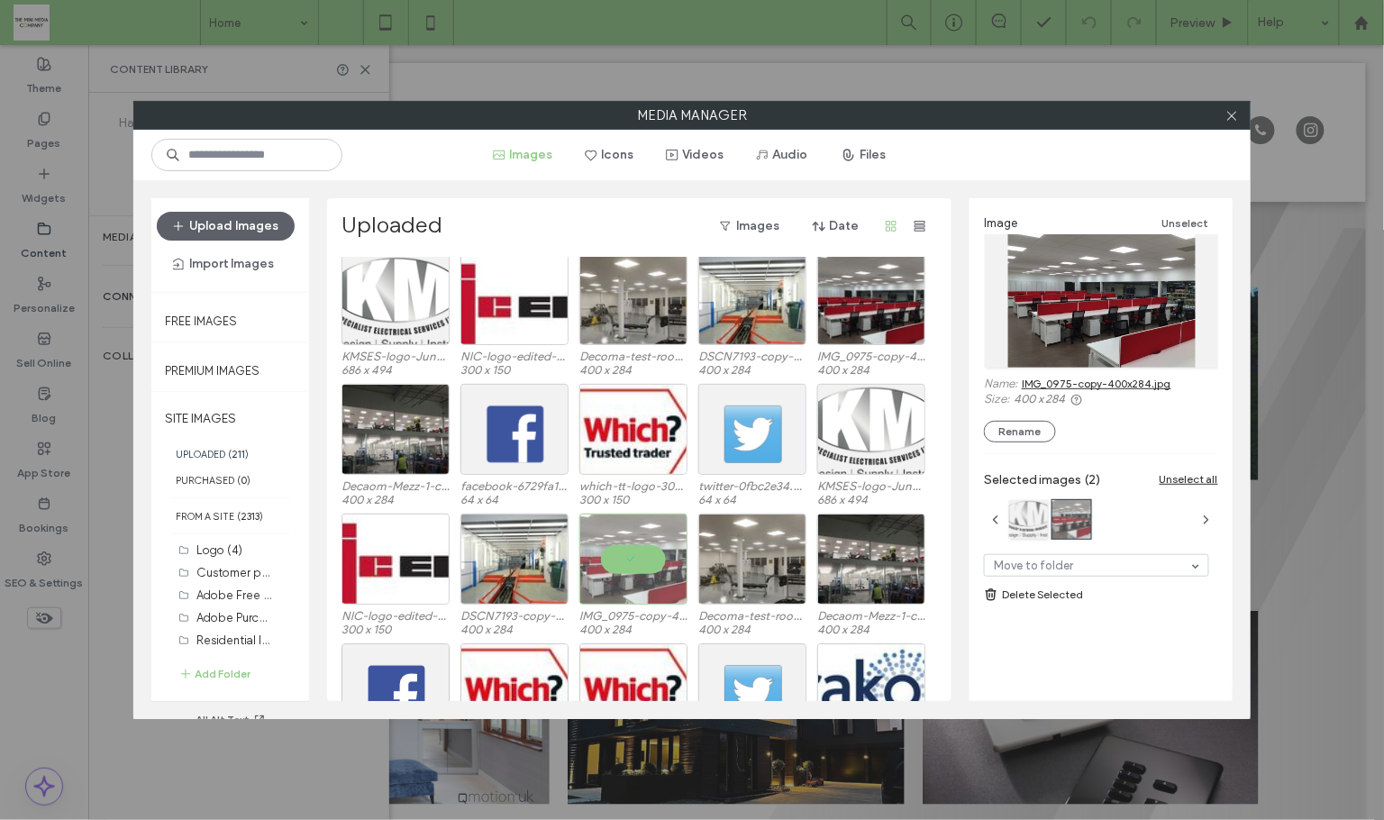
click at [1049, 383] on link "IMG_0975-copy-400x284.jpg" at bounding box center [1097, 384] width 150 height 14
